Goal: Task Accomplishment & Management: Use online tool/utility

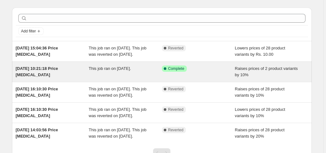
scroll to position [25, 0]
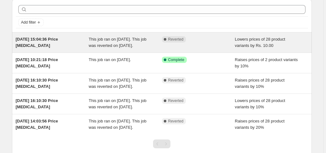
click at [60, 45] on div "6 Aug 2025, 15:04:36 Price change job" at bounding box center [52, 42] width 73 height 13
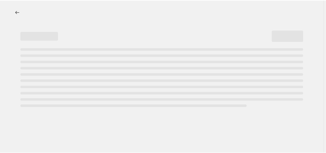
select select "by"
select select "collection"
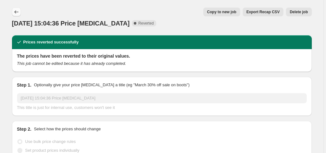
click at [18, 11] on icon "Price change jobs" at bounding box center [16, 12] width 6 height 6
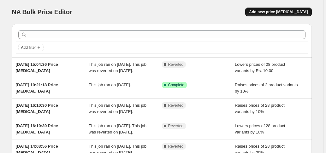
click at [278, 18] on div "NA Bulk Price Editor. This page is ready NA Bulk Price Editor Add new price cha…" at bounding box center [162, 12] width 300 height 24
click at [280, 14] on span "Add new price [MEDICAL_DATA]" at bounding box center [278, 11] width 59 height 5
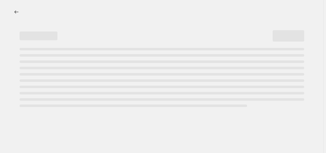
select select "percentage"
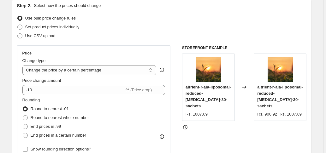
scroll to position [101, 0]
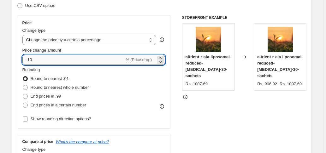
click at [44, 62] on input "-10" at bounding box center [73, 60] width 102 height 10
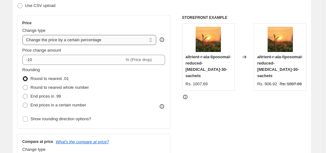
click at [23, 35] on select "Change the price to a certain amount Change the price by a certain amount Chang…" at bounding box center [89, 40] width 134 height 10
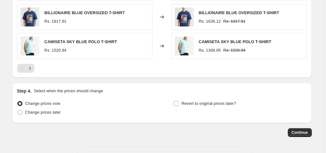
scroll to position [478, 0]
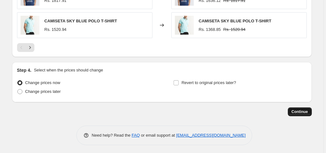
click at [297, 110] on span "Continue" at bounding box center [299, 111] width 16 height 5
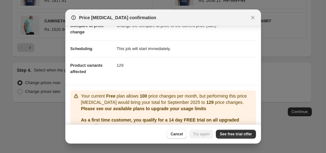
scroll to position [66, 0]
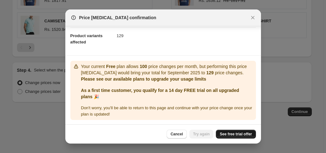
click at [243, 134] on span "See free trial offer" at bounding box center [236, 134] width 32 height 5
click at [252, 17] on icon "Close" at bounding box center [252, 17] width 3 height 3
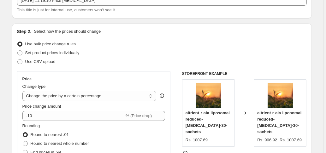
scroll to position [0, 0]
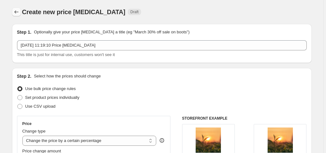
click at [17, 9] on icon "Price change jobs" at bounding box center [16, 12] width 6 height 6
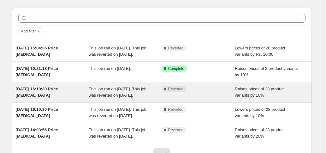
scroll to position [25, 0]
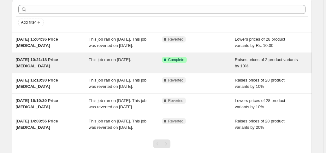
click at [54, 68] on div "[DATE] 10:21:18 Price [MEDICAL_DATA]" at bounding box center [52, 63] width 73 height 13
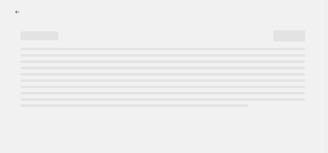
select select "percentage"
select select "collection"
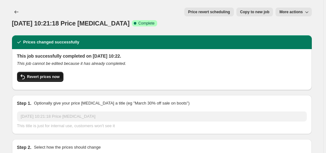
click at [44, 74] on span "Revert prices now" at bounding box center [43, 76] width 32 height 5
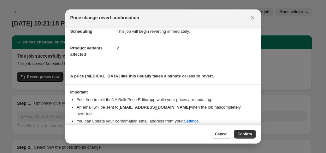
scroll to position [21, 0]
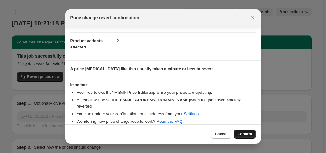
click at [244, 133] on span "Confirm" at bounding box center [245, 134] width 15 height 5
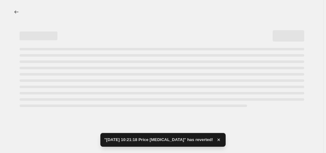
select select "percentage"
select select "collection"
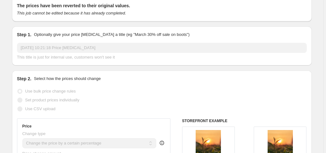
scroll to position [0, 0]
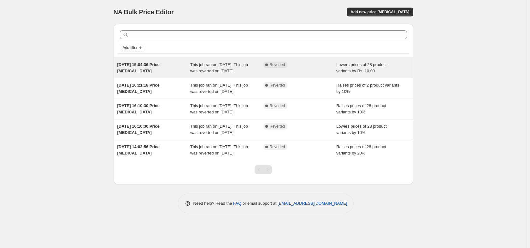
click at [137, 72] on span "[DATE] 15:04:36 Price [MEDICAL_DATA]" at bounding box center [138, 67] width 42 height 11
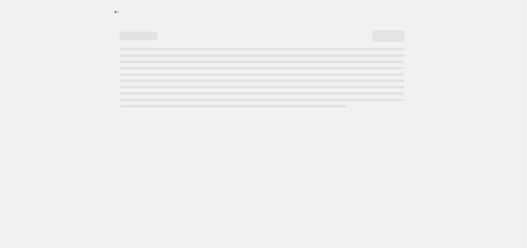
select select "by"
select select "collection"
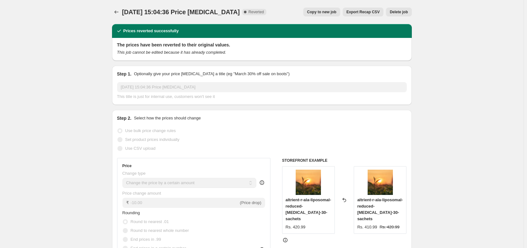
click at [234, 45] on h2 "The prices have been reverted to their original values." at bounding box center [262, 45] width 290 height 6
drag, startPoint x: 150, startPoint y: 46, endPoint x: 90, endPoint y: 47, distance: 59.9
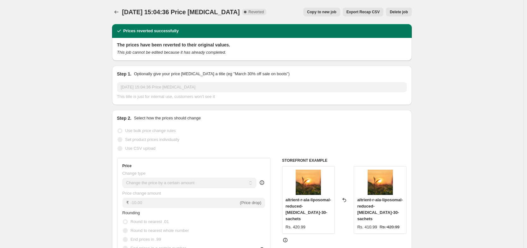
click at [115, 14] on icon "Price change jobs" at bounding box center [116, 12] width 6 height 6
